Goal: Transaction & Acquisition: Purchase product/service

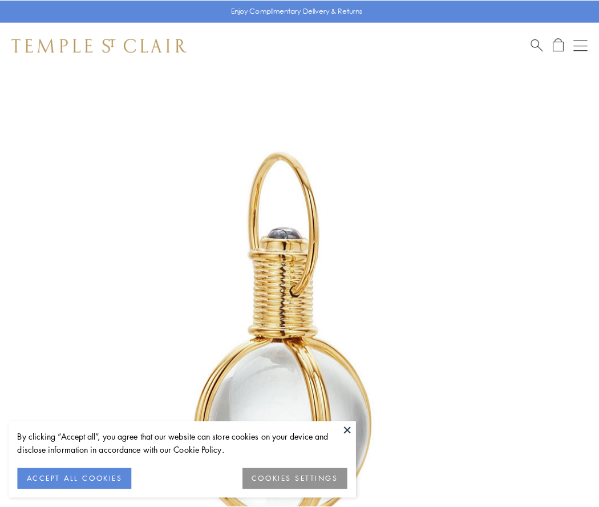
scroll to position [298, 0]
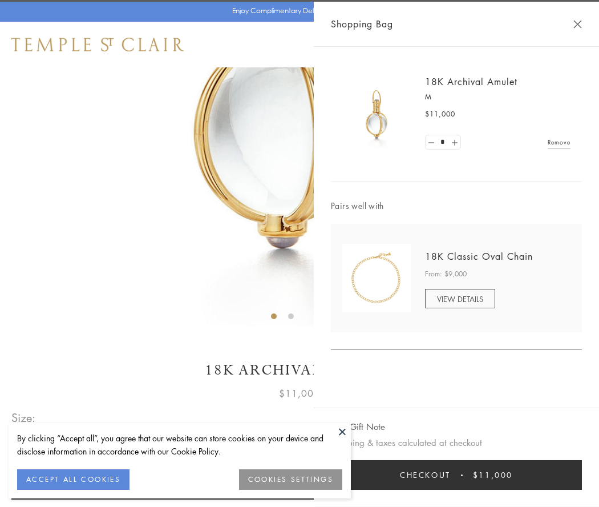
click at [457, 475] on button "Checkout $11,000" at bounding box center [456, 475] width 251 height 30
